Goal: Information Seeking & Learning: Find specific fact

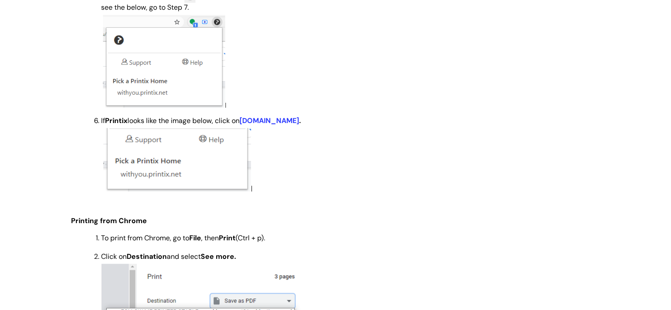
scroll to position [794, 0]
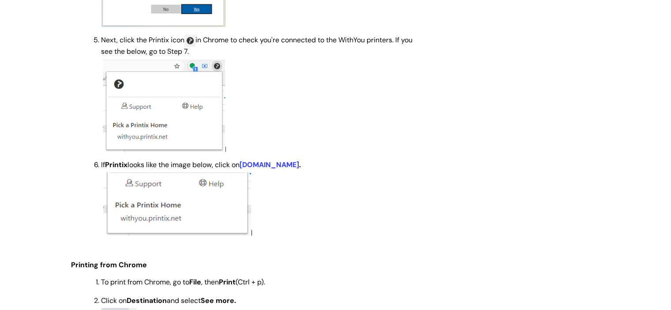
click at [365, 99] on strong at bounding box center [260, 105] width 319 height 93
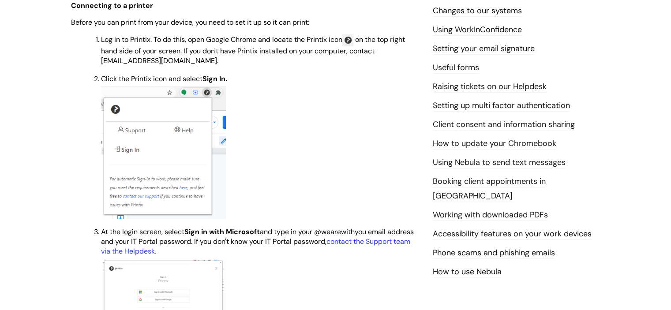
scroll to position [353, 0]
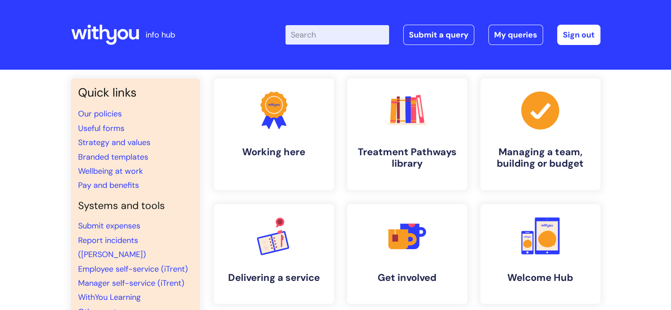
click at [328, 29] on input "Enter your search term here..." at bounding box center [338, 34] width 104 height 19
type input "printix"
click button "Search" at bounding box center [0, 0] width 0 height 0
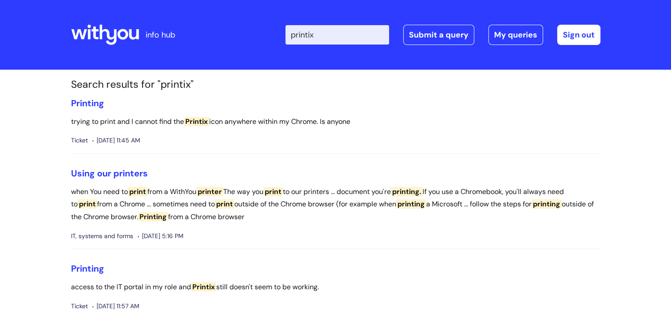
click at [137, 35] on icon at bounding box center [134, 34] width 10 height 10
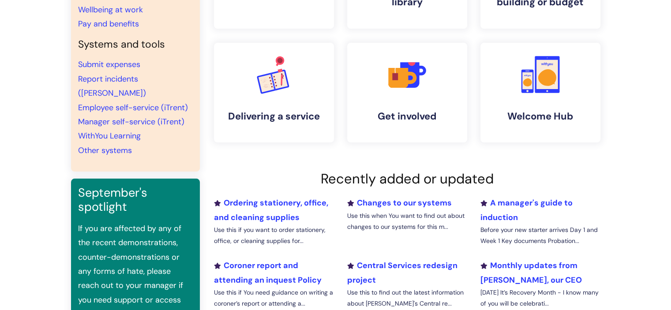
scroll to position [177, 0]
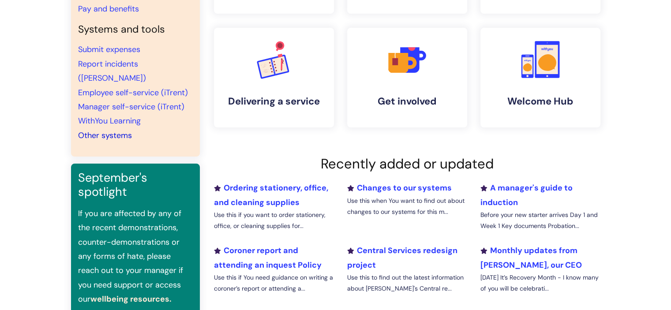
click at [117, 130] on link "Other systems" at bounding box center [105, 135] width 54 height 11
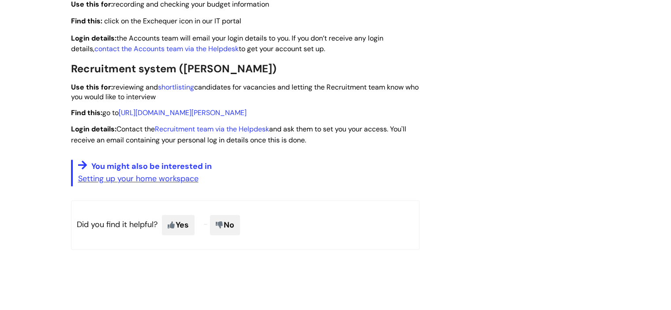
scroll to position [1368, 0]
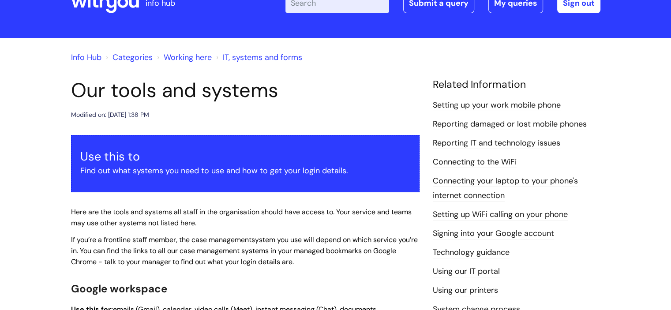
scroll to position [0, 0]
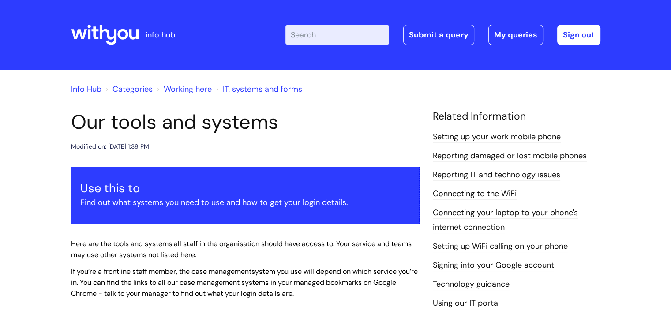
click at [90, 88] on link "Info Hub" at bounding box center [86, 89] width 30 height 11
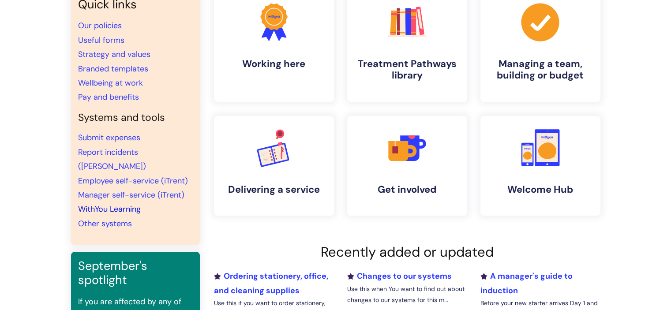
scroll to position [132, 0]
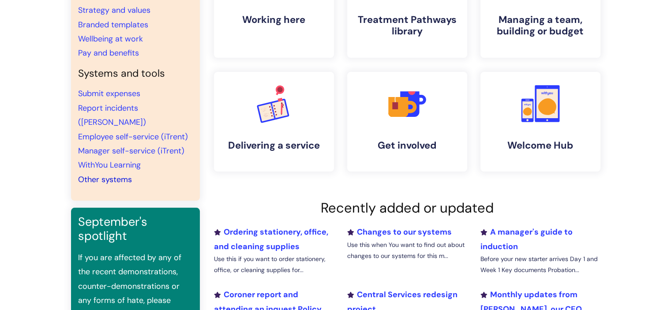
click at [116, 174] on link "Other systems" at bounding box center [105, 179] width 54 height 11
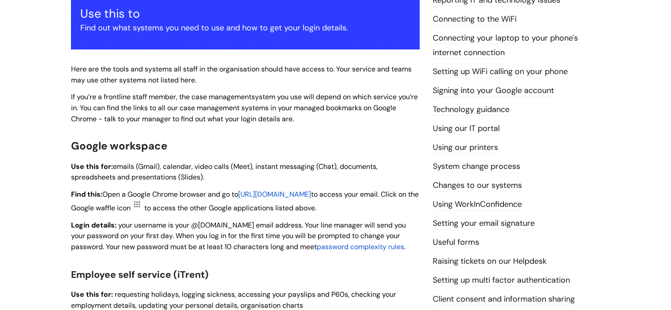
scroll to position [177, 0]
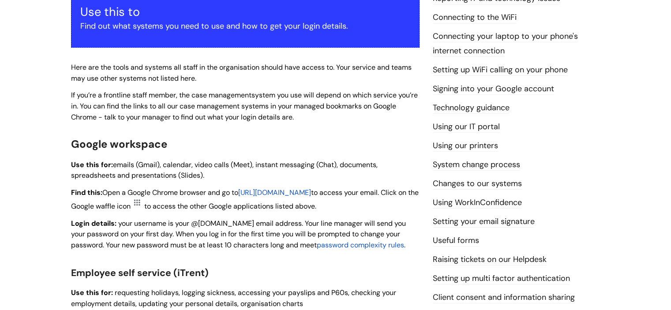
click at [481, 143] on link "Using our printers" at bounding box center [465, 145] width 65 height 11
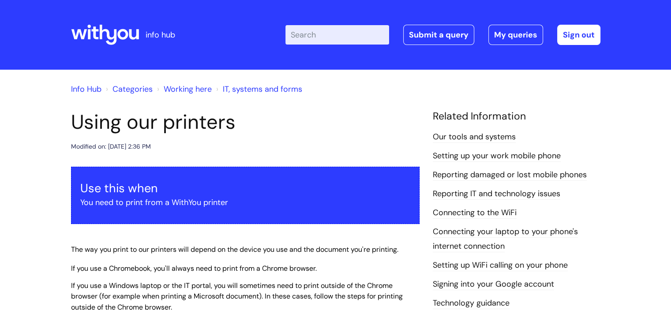
click at [140, 31] on div "info hub" at bounding box center [137, 35] width 132 height 52
click at [120, 34] on icon at bounding box center [105, 34] width 68 height 21
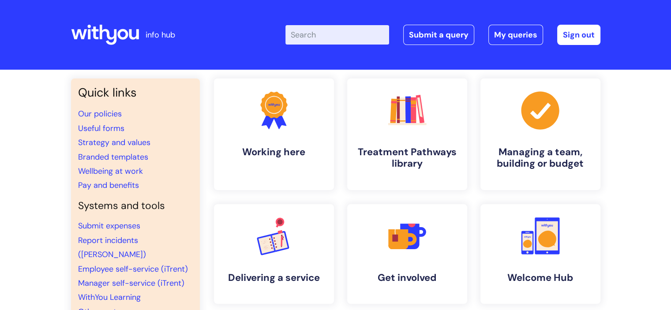
click at [330, 34] on input "Enter your search term here..." at bounding box center [338, 34] width 104 height 19
type input "printing"
click button "Search" at bounding box center [0, 0] width 0 height 0
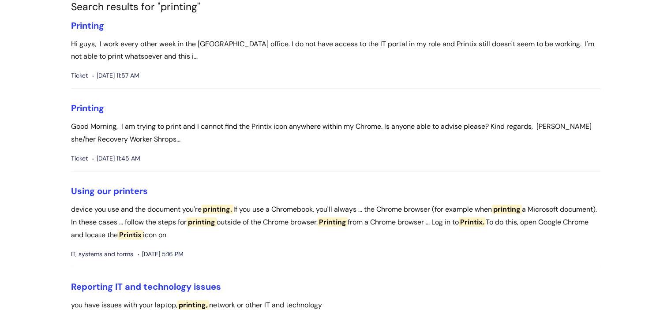
scroll to position [177, 0]
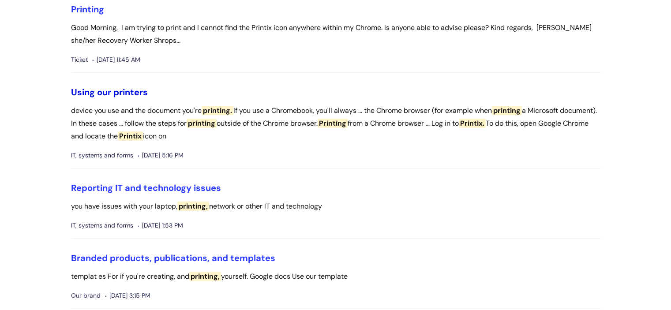
click at [128, 92] on link "Using our printers" at bounding box center [109, 92] width 77 height 11
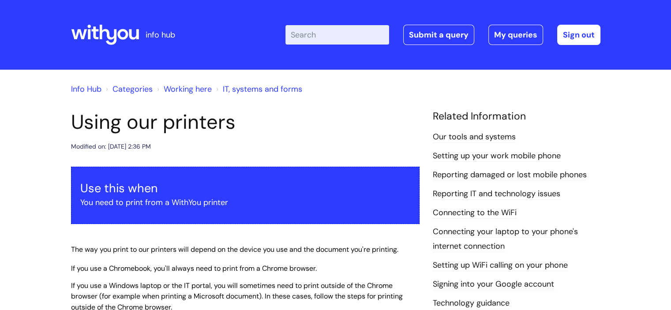
drag, startPoint x: 509, startPoint y: 181, endPoint x: 506, endPoint y: 12, distance: 169.5
click at [354, 39] on input "Enter your search term here..." at bounding box center [338, 34] width 104 height 19
click at [343, 40] on input "Enter your search term here..." at bounding box center [338, 34] width 104 height 19
click at [138, 35] on icon at bounding box center [134, 34] width 10 height 10
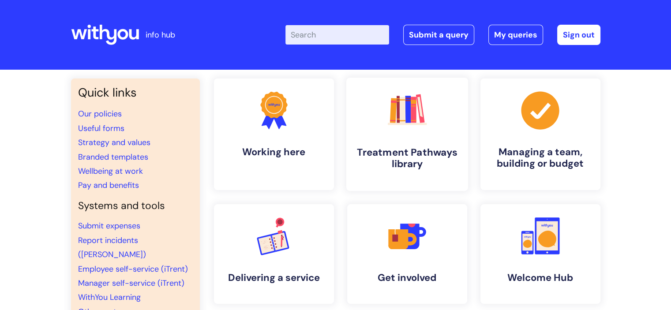
click at [424, 142] on link ".cls-1{fill:#f89b22;}.cls-1,.cls-2,.cls-3,.cls-4,.cls-5,.cls-6,.cls-7{stroke-wi…" at bounding box center [407, 134] width 122 height 113
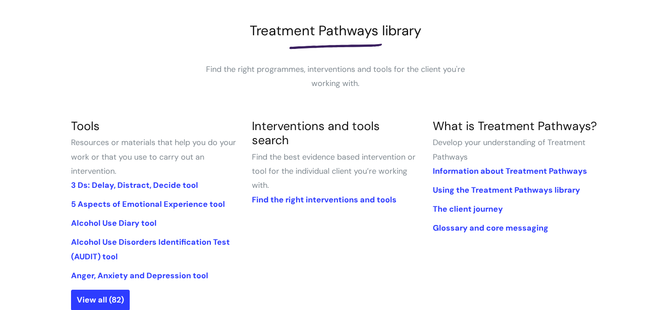
scroll to position [132, 0]
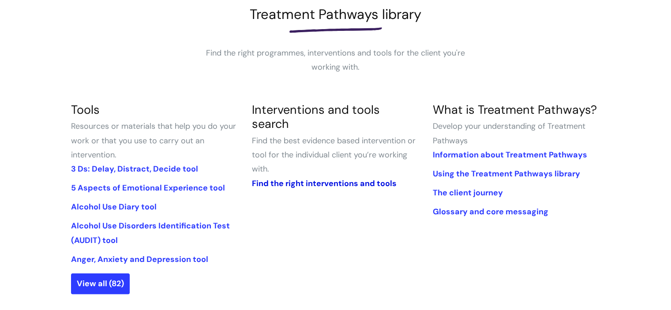
click at [343, 178] on link "Find the right interventions and tools" at bounding box center [324, 183] width 145 height 11
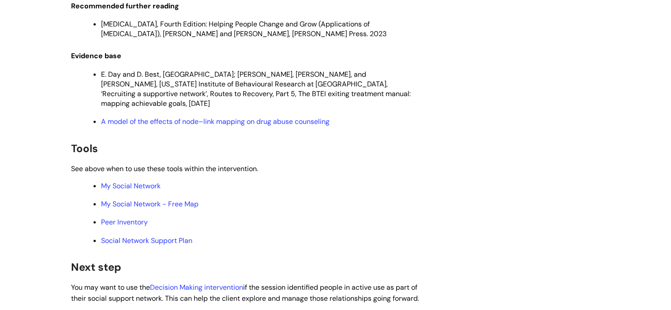
scroll to position [2692, 0]
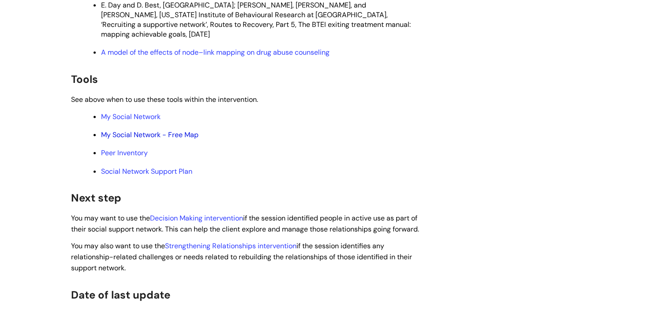
click at [161, 139] on link "My Social Network - Free Map" at bounding box center [150, 134] width 98 height 9
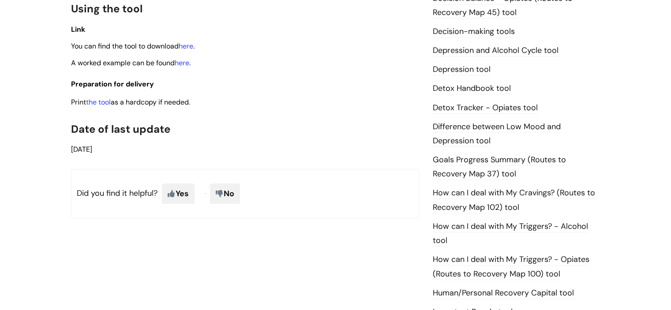
scroll to position [441, 0]
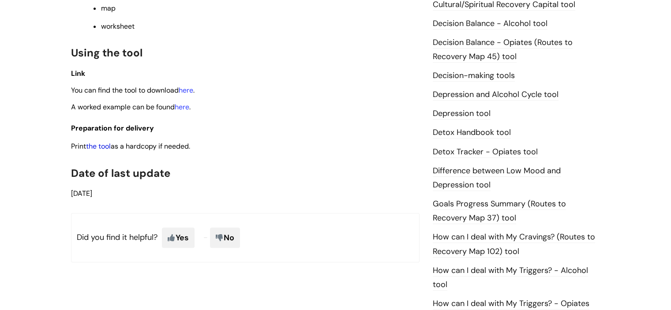
click at [101, 145] on link "the tool" at bounding box center [98, 146] width 25 height 9
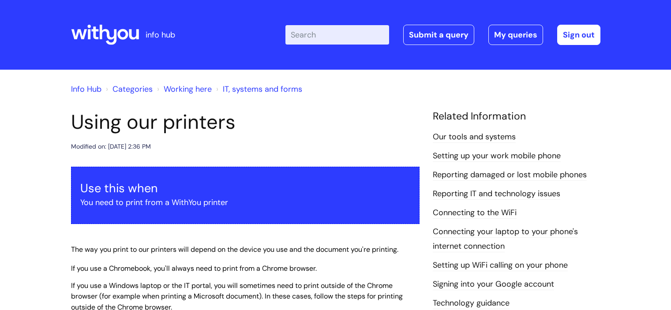
scroll to position [353, 0]
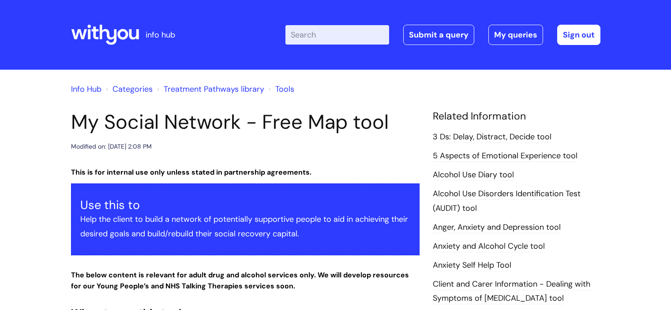
scroll to position [441, 0]
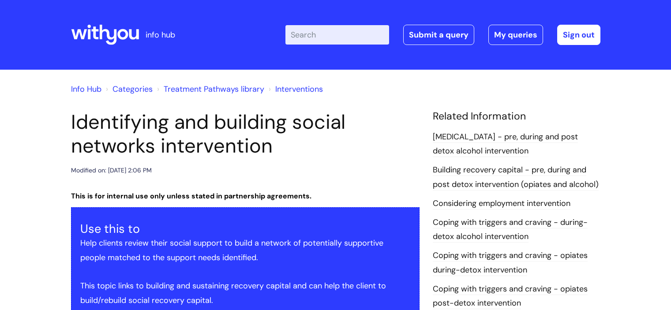
scroll to position [2692, 0]
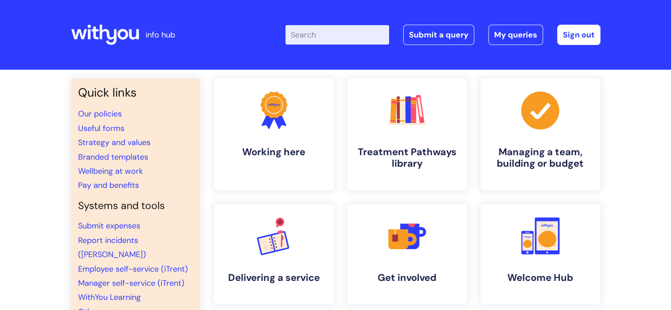
drag, startPoint x: 330, startPoint y: 38, endPoint x: 333, endPoint y: 41, distance: 4.7
click at [331, 39] on input "Enter your search term here..." at bounding box center [338, 34] width 104 height 19
type input "appraisal"
click button "Search" at bounding box center [0, 0] width 0 height 0
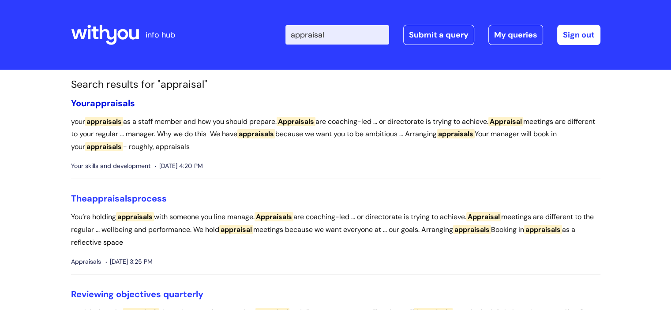
click at [104, 102] on span "appraisals" at bounding box center [112, 103] width 45 height 11
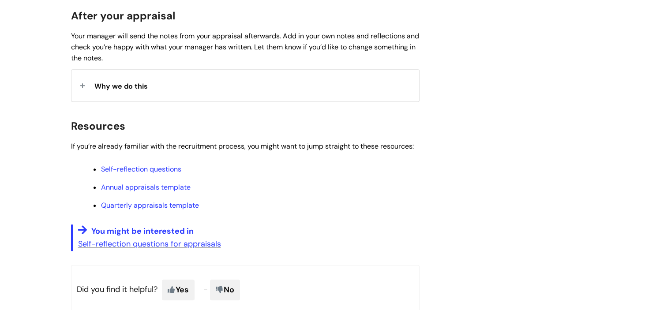
scroll to position [706, 0]
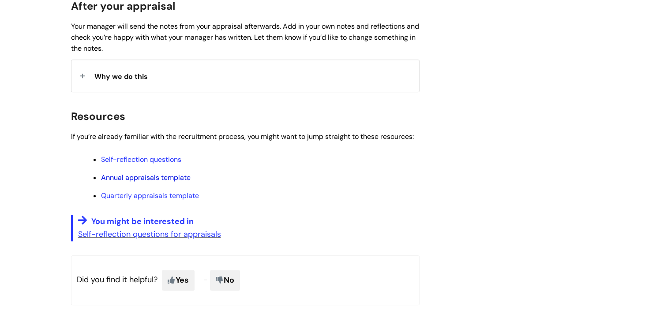
click at [178, 177] on link "Annual appraisals template" at bounding box center [146, 177] width 90 height 9
click at [170, 192] on link "Quarterly appraisals template" at bounding box center [150, 195] width 98 height 9
click at [114, 180] on link "Annual appraisals template" at bounding box center [146, 177] width 90 height 9
